Goal: Transaction & Acquisition: Purchase product/service

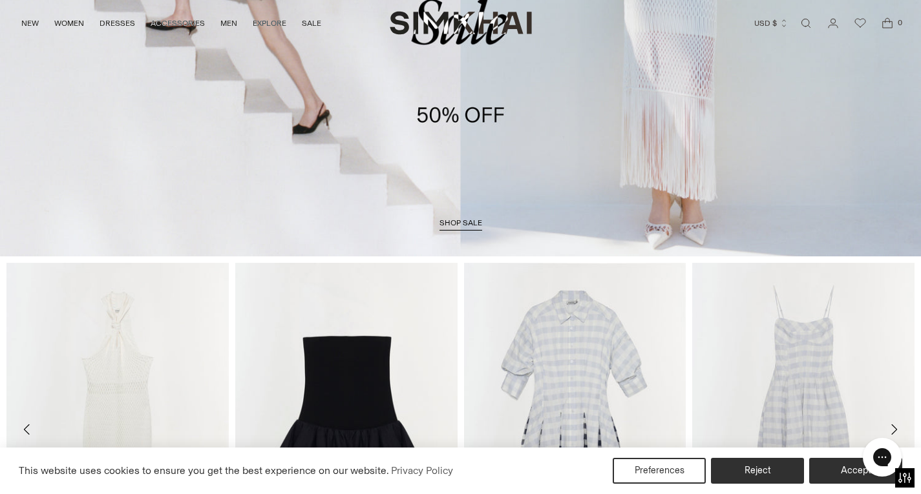
scroll to position [293, 0]
click at [459, 222] on span "shop sale" at bounding box center [460, 222] width 43 height 9
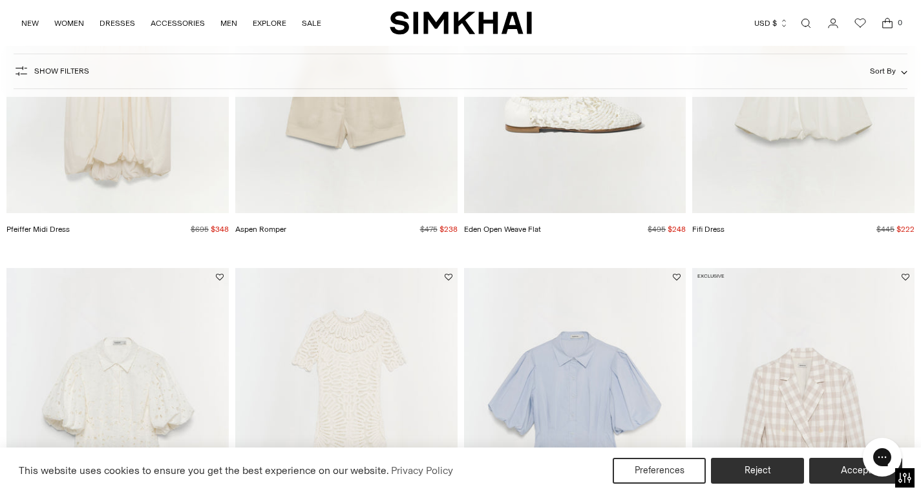
scroll to position [928, 0]
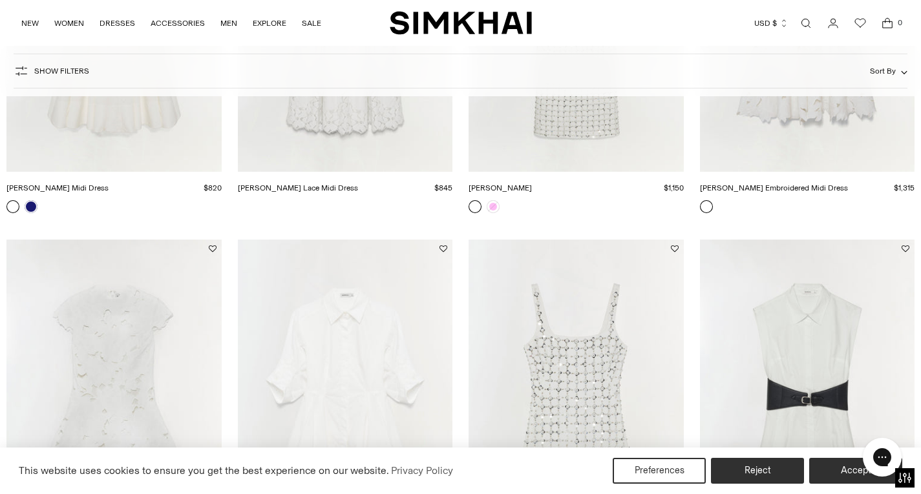
scroll to position [595, 0]
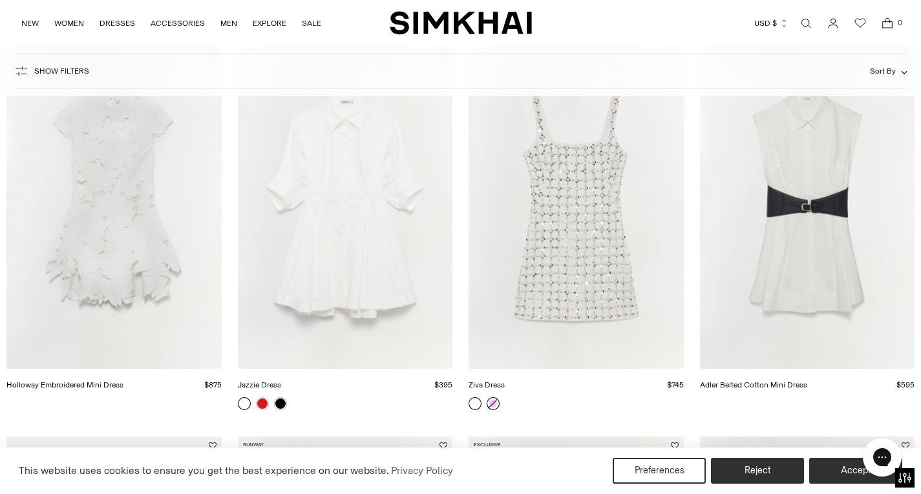
click at [492, 404] on link at bounding box center [492, 403] width 13 height 13
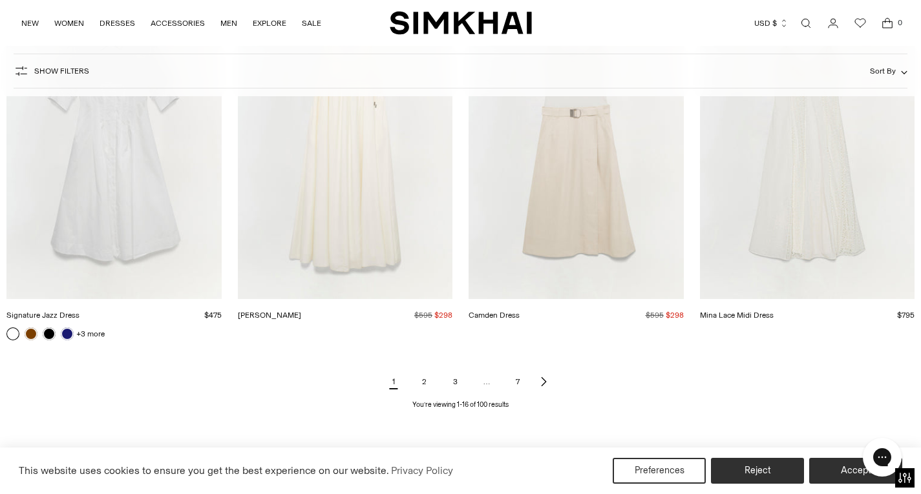
scroll to position [1450, 0]
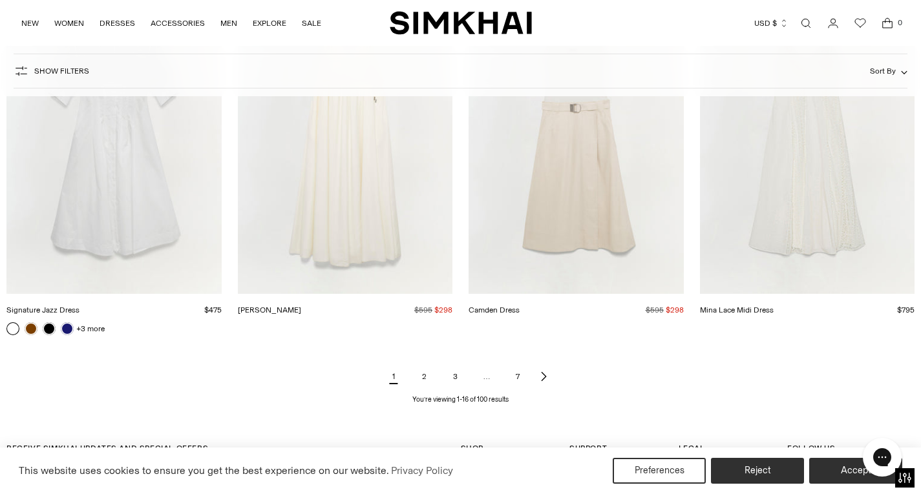
click at [421, 379] on link "2" at bounding box center [424, 377] width 26 height 26
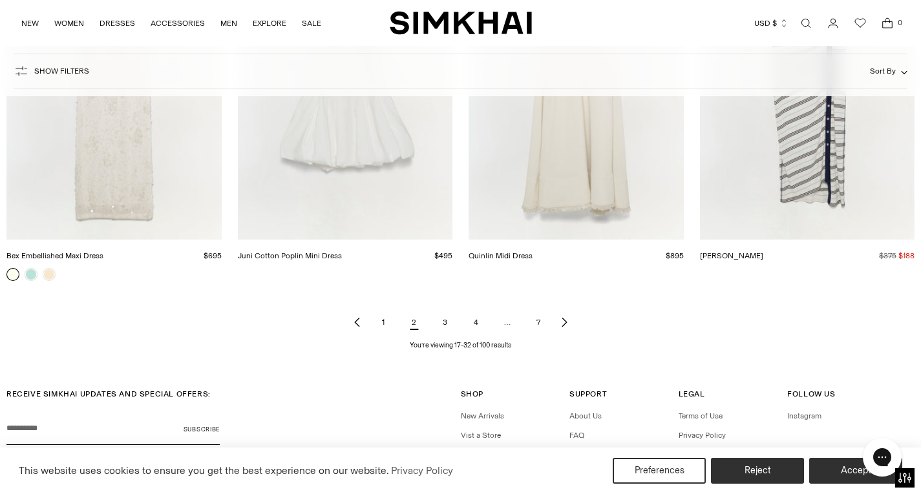
scroll to position [1520, 0]
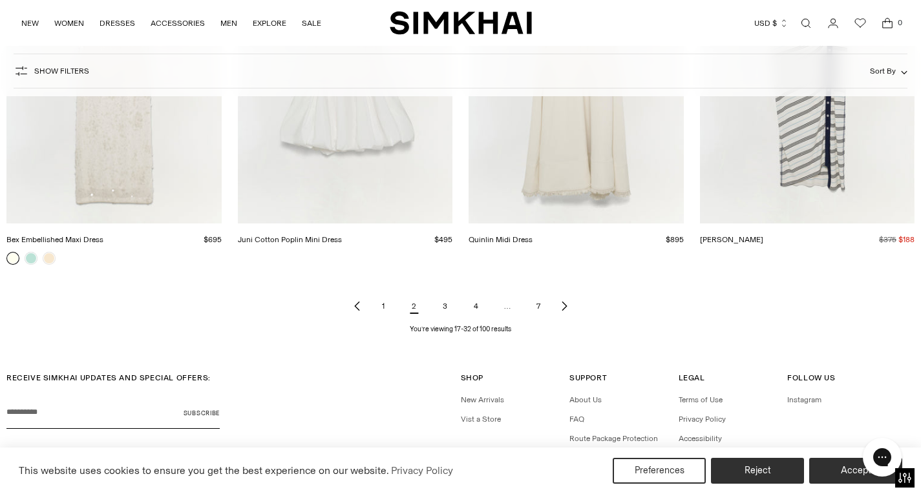
click at [444, 310] on link "3" at bounding box center [445, 306] width 26 height 26
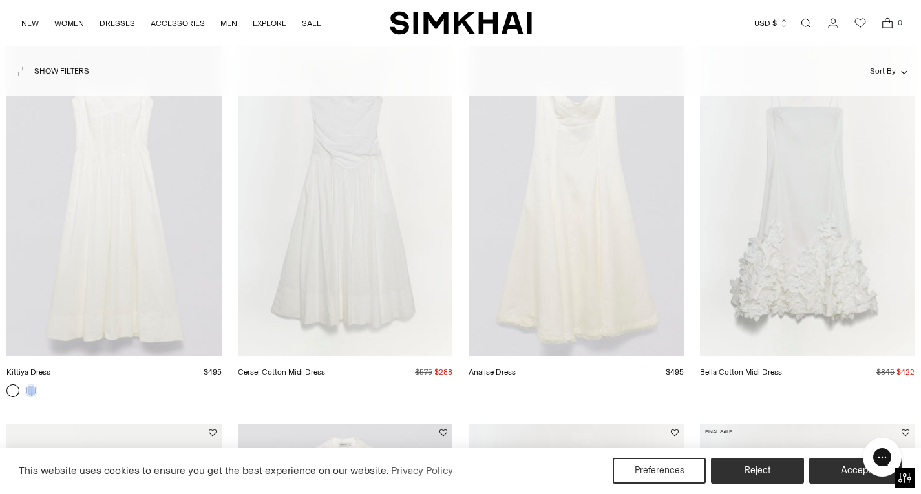
scroll to position [999, 0]
click at [0, 0] on img "Bella Cotton Midi Dress" at bounding box center [0, 0] width 0 height 0
